Goal: Information Seeking & Learning: Compare options

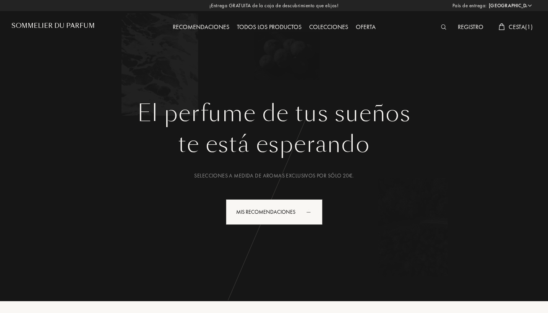
select select "PT"
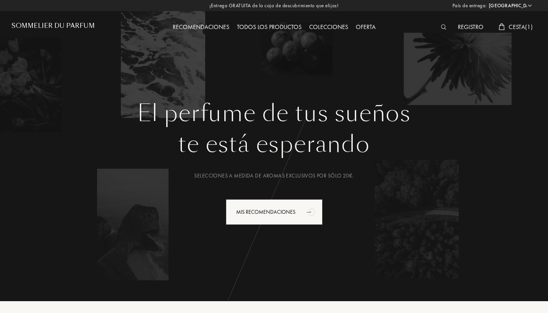
click at [441, 30] on div at bounding box center [445, 28] width 17 height 10
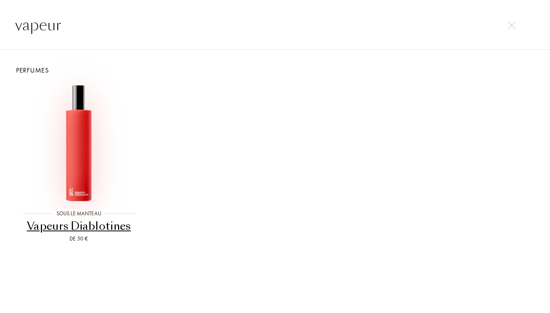
type input "vapeur"
click at [115, 124] on img at bounding box center [79, 143] width 118 height 118
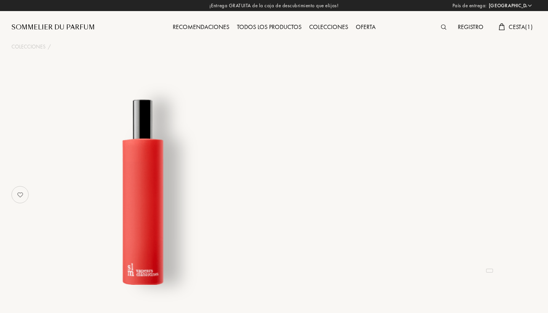
select select "PT"
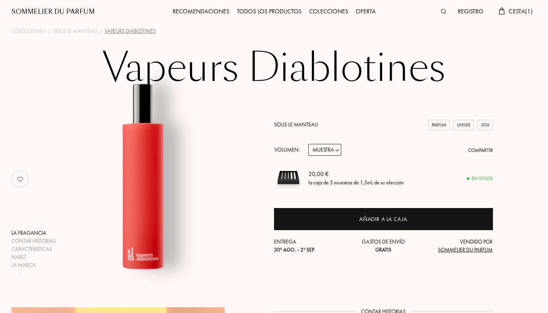
scroll to position [19, 0]
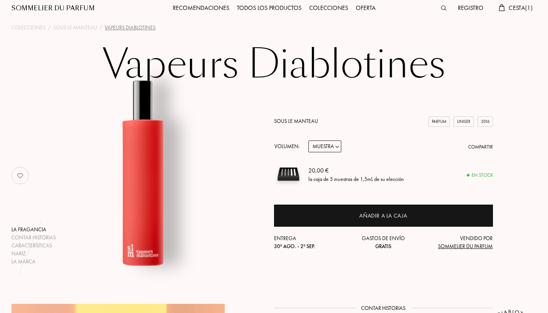
click at [340, 154] on div "Sous le Manteau Parfum Unisex 2016 Volumen: Muestra 14mL 50mL 100mL Compartir 2…" at bounding box center [383, 183] width 219 height 133
select select "2"
select select "3"
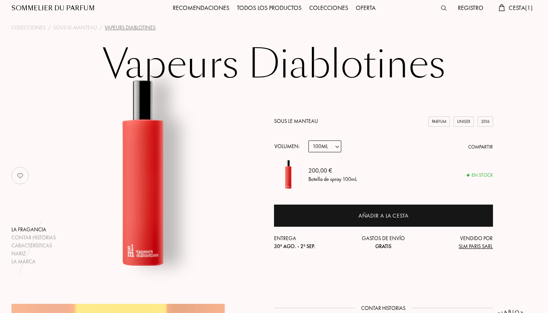
select select "2"
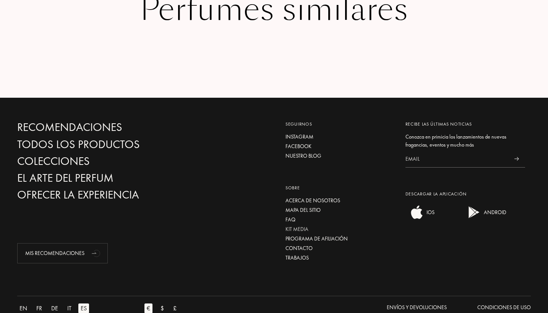
scroll to position [1413, 0]
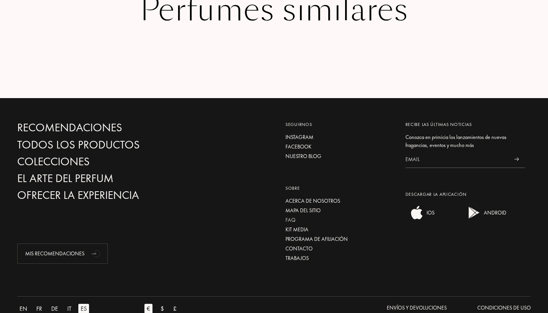
click at [299, 216] on div "FAQ" at bounding box center [339, 220] width 109 height 8
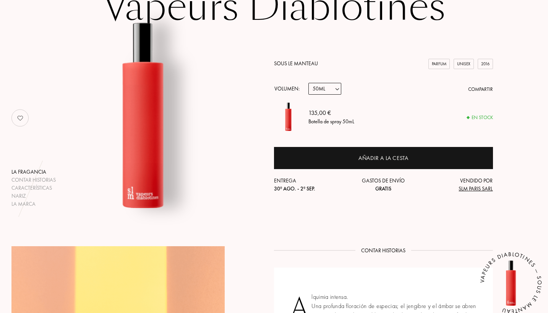
scroll to position [70, 0]
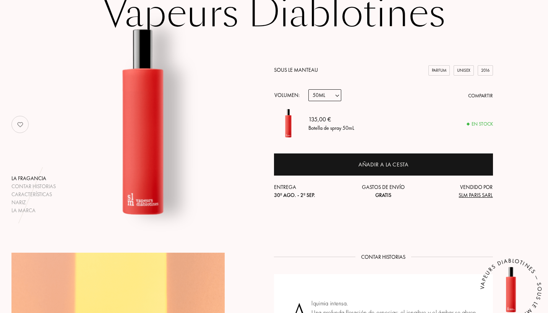
click at [305, 70] on link "Sous le Manteau" at bounding box center [296, 69] width 44 height 7
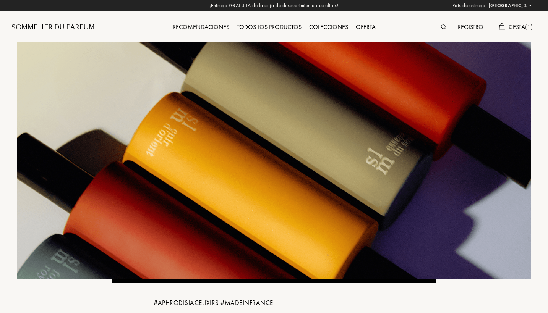
select select "PT"
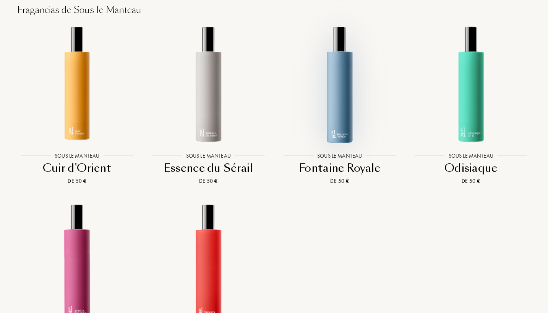
scroll to position [586, 0]
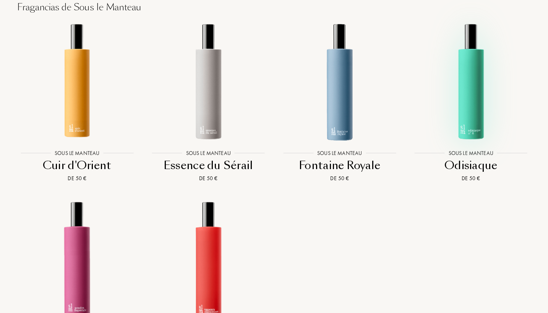
click at [447, 89] on img at bounding box center [471, 82] width 118 height 118
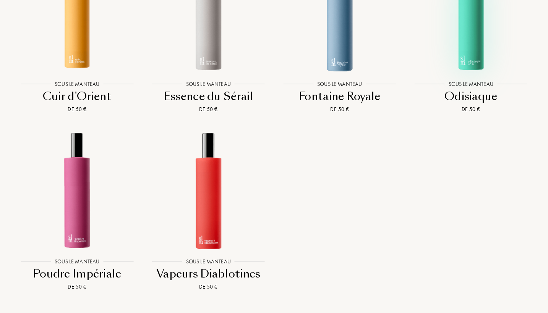
scroll to position [664, 0]
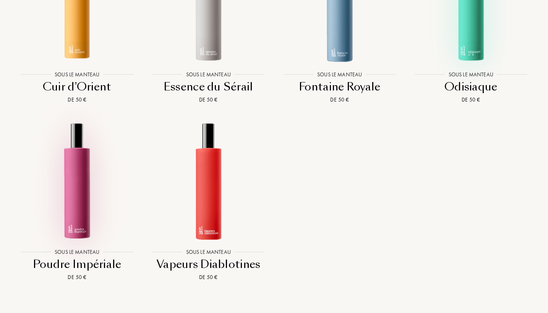
click at [91, 188] on img at bounding box center [77, 181] width 118 height 118
click at [460, 25] on img at bounding box center [471, 3] width 118 height 118
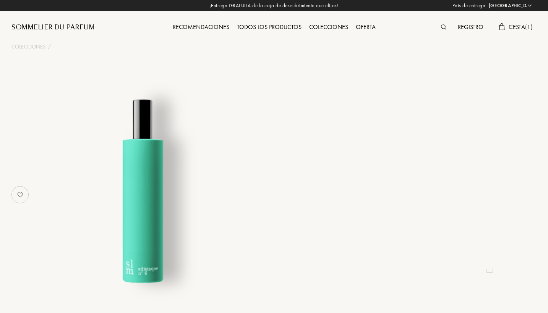
select select "PT"
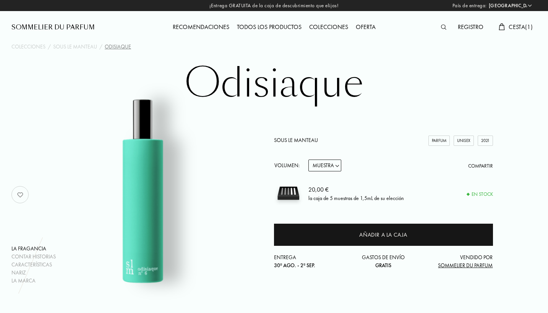
select select "2"
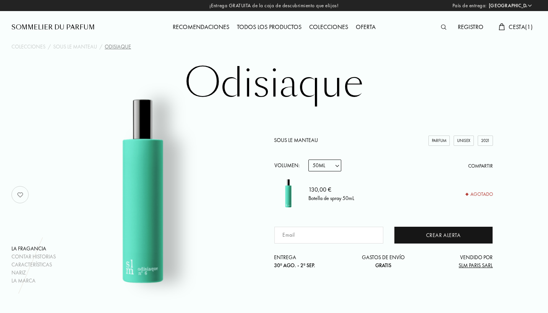
select select "3"
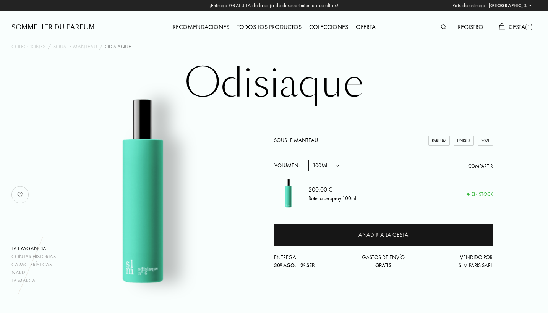
select select "1"
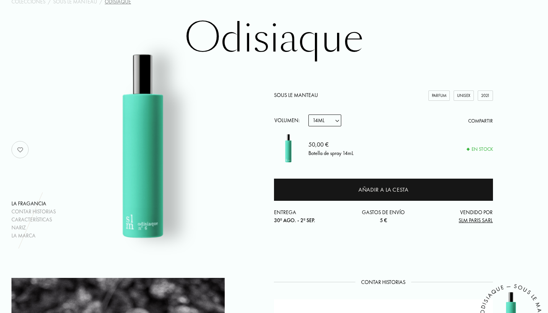
scroll to position [47, 0]
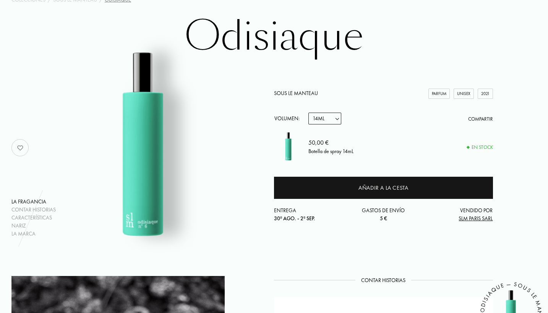
click at [364, 143] on div "50,00 € Botella de spray 14mL" at bounding box center [400, 146] width 185 height 29
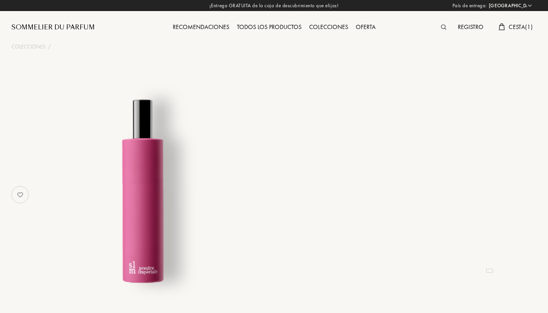
select select "PT"
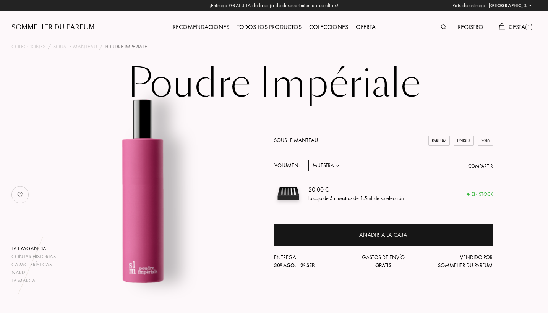
select select "2"
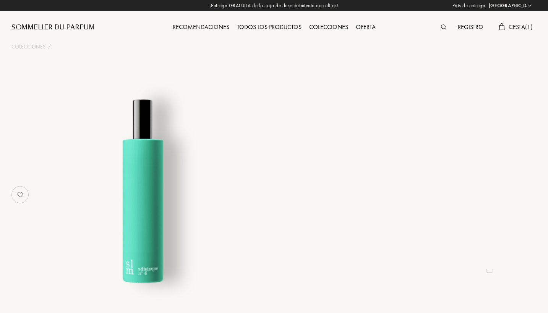
select select "PT"
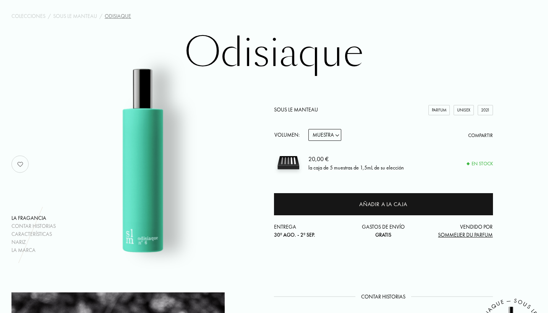
scroll to position [36, 0]
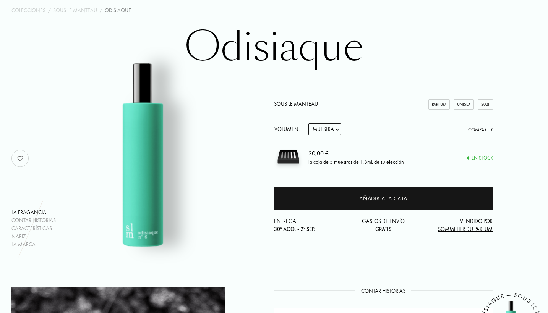
select select "2"
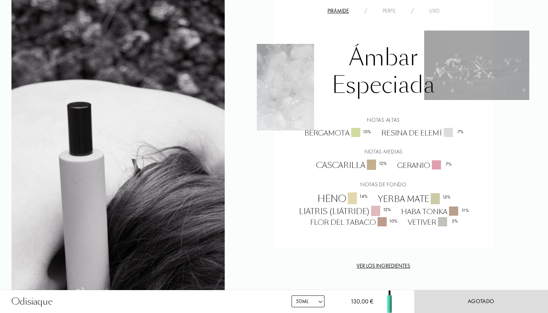
scroll to position [608, 0]
